Goal: Check status

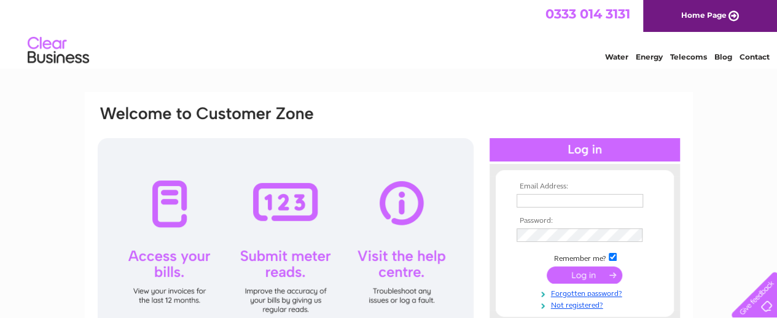
type input "douglaswilliamson304@gmail.com"
click at [564, 275] on input "submit" at bounding box center [585, 275] width 76 height 17
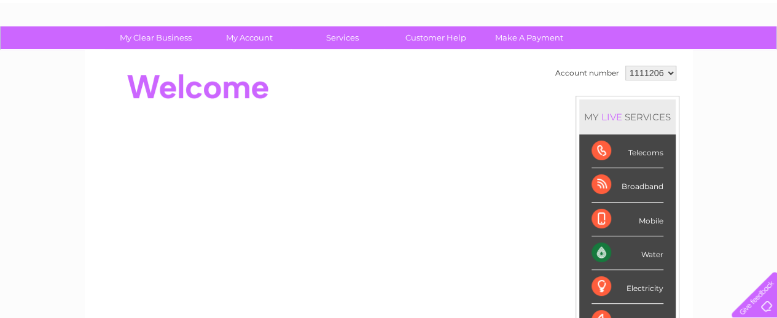
scroll to position [55, 0]
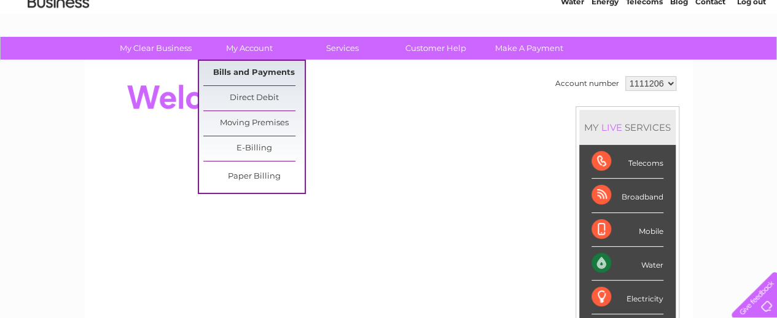
click at [260, 63] on link "Bills and Payments" at bounding box center [253, 73] width 101 height 25
click at [258, 69] on link "Bills and Payments" at bounding box center [253, 73] width 101 height 25
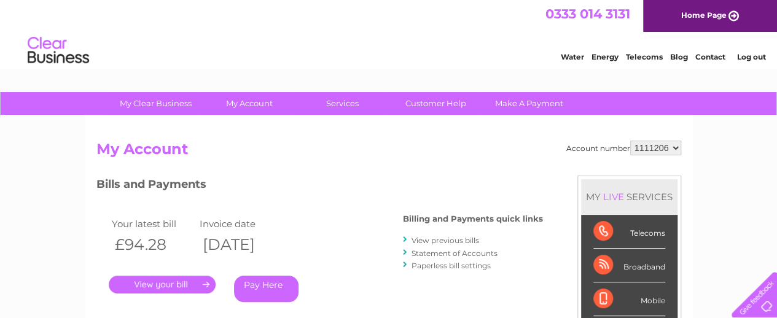
click at [183, 281] on link "." at bounding box center [162, 285] width 107 height 18
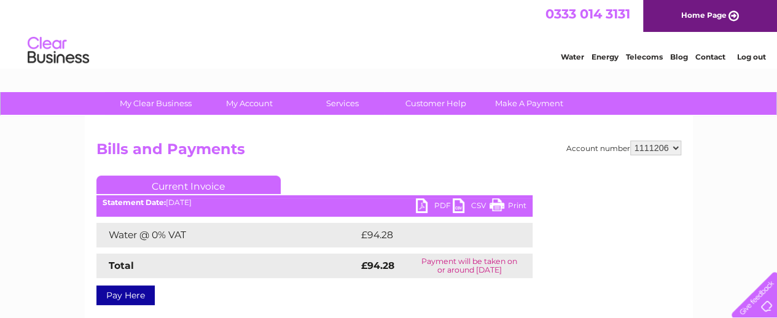
click at [424, 206] on link "PDF" at bounding box center [434, 207] width 37 height 18
